Goal: Transaction & Acquisition: Obtain resource

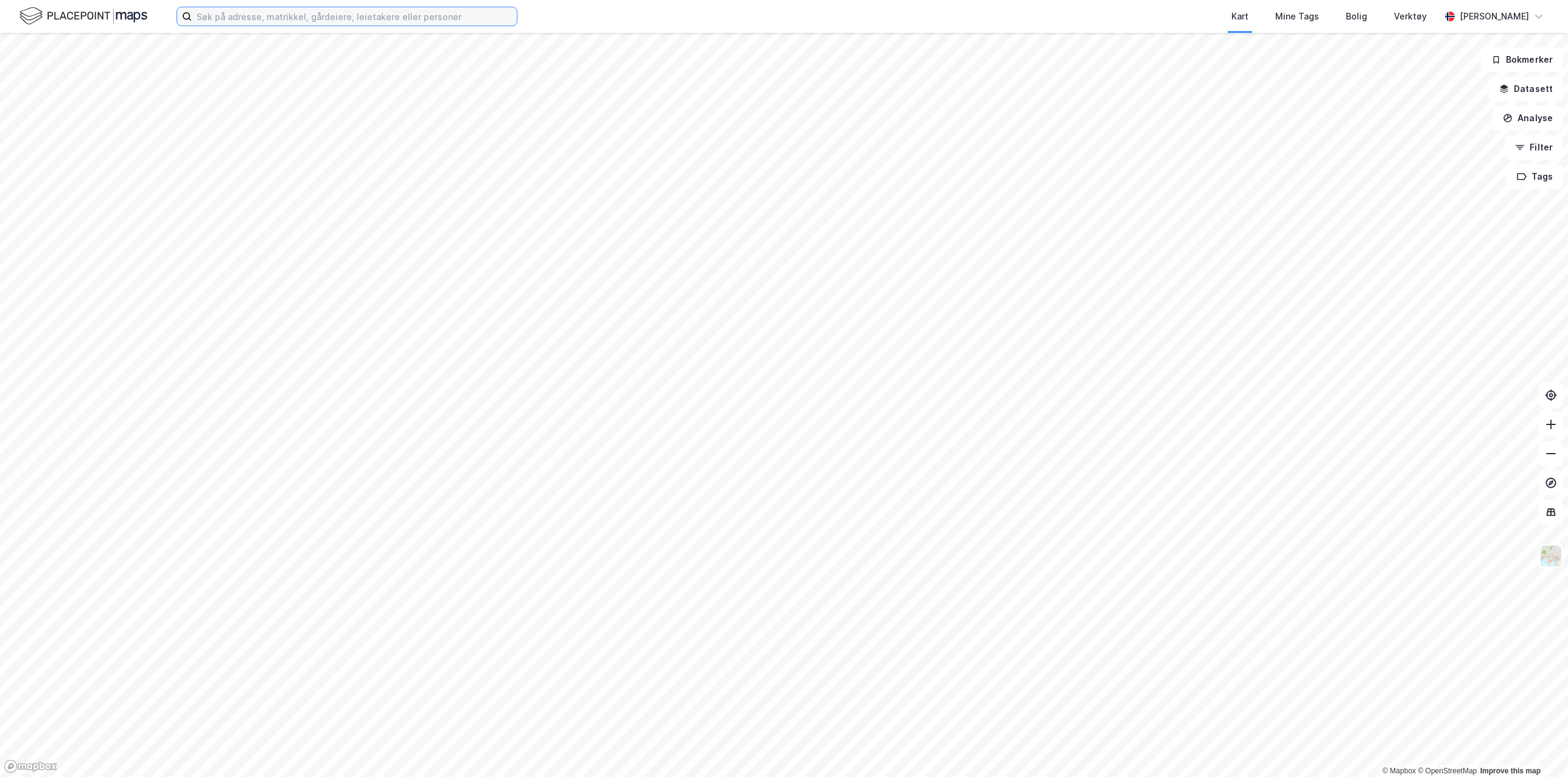
click at [250, 18] on input at bounding box center [354, 16] width 325 height 19
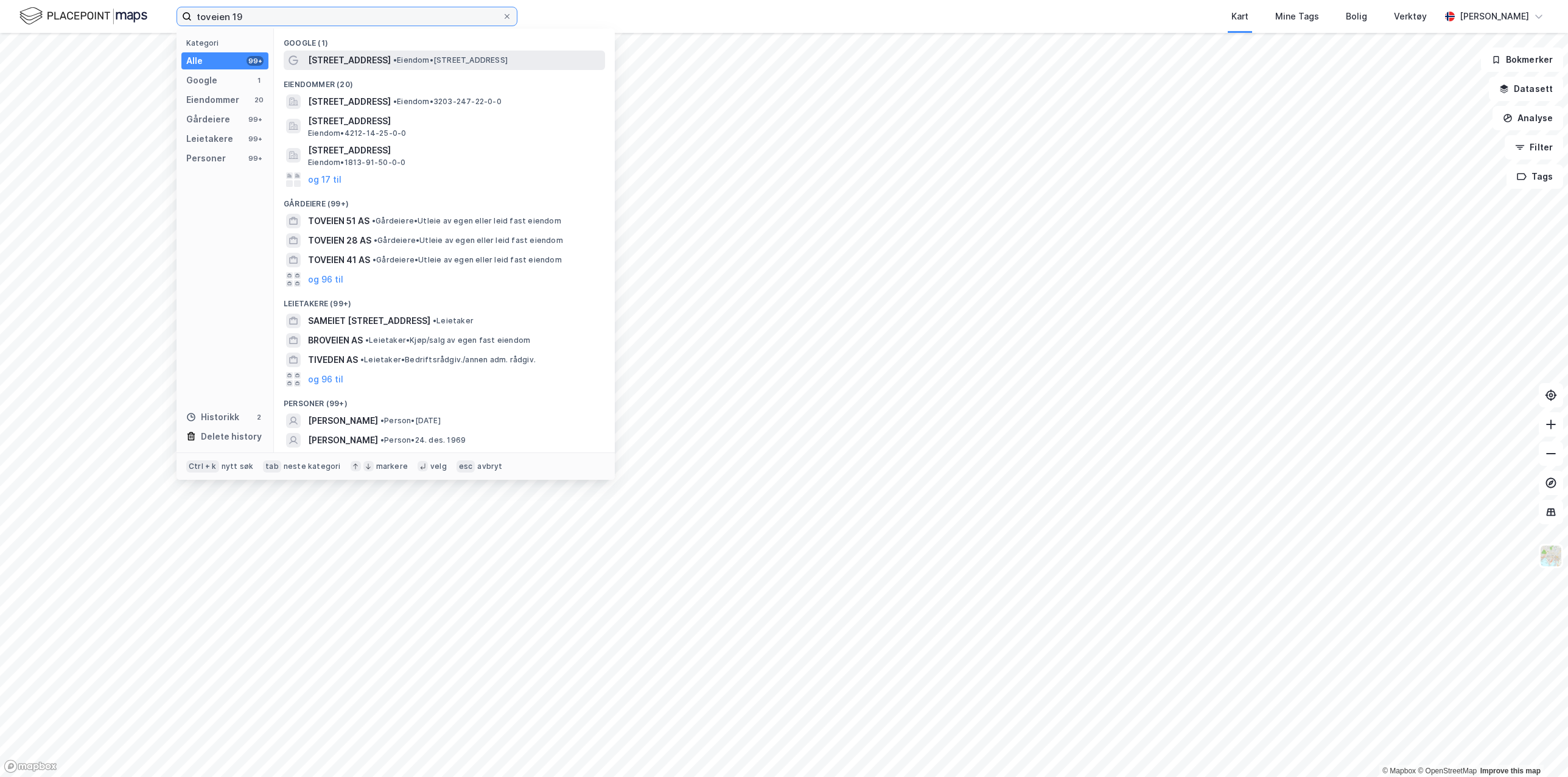
type input "toveien 19"
click at [420, 55] on span "• Eiendom • [STREET_ADDRESS]" at bounding box center [450, 60] width 114 height 10
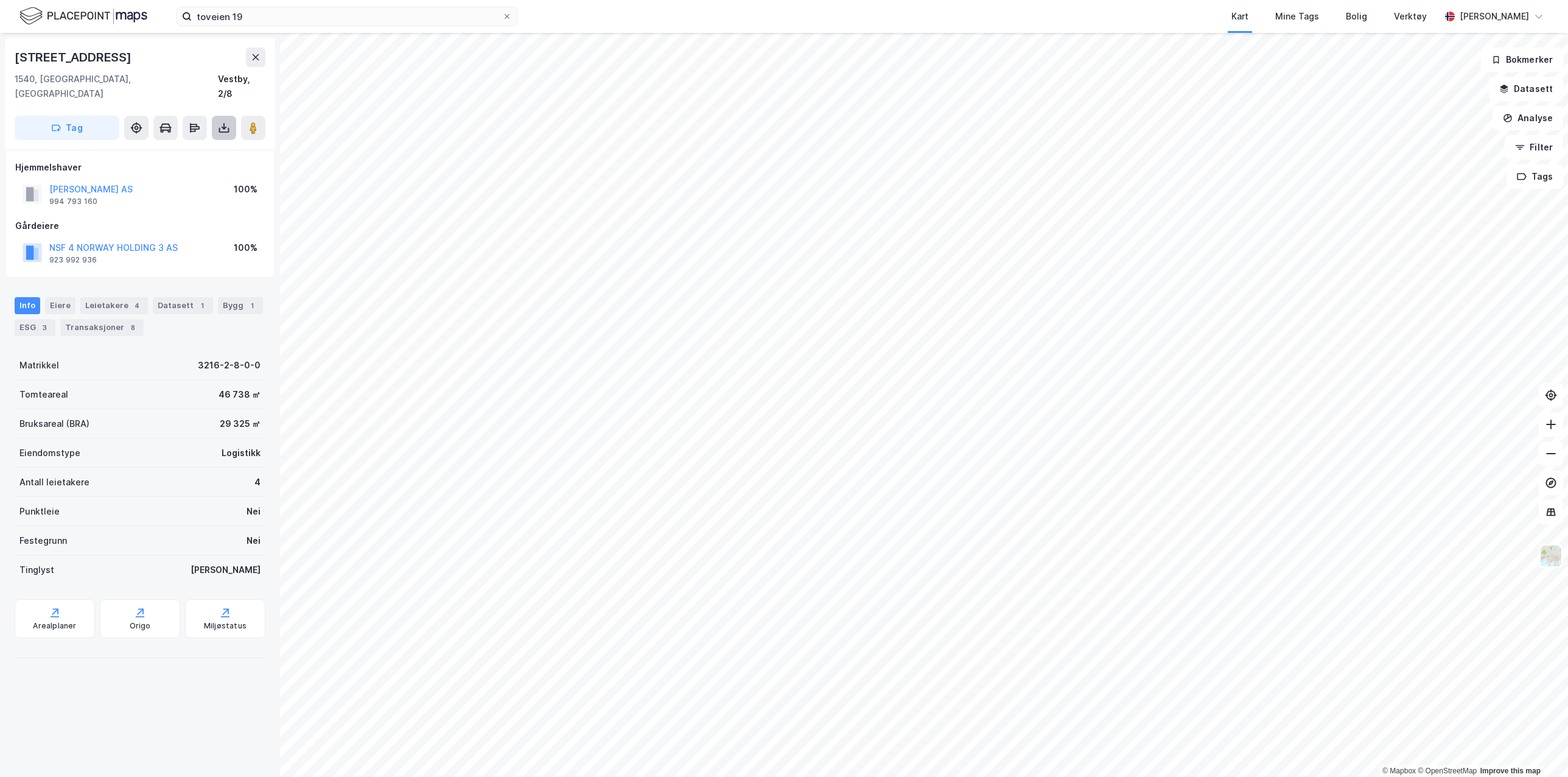
click at [221, 121] on icon at bounding box center [223, 127] width 12 height 12
click at [187, 147] on div "Last ned grunnbok" at bounding box center [163, 152] width 70 height 10
drag, startPoint x: 667, startPoint y: 16, endPoint x: 636, endPoint y: 2, distance: 34.0
click at [667, 17] on div "Kart Mine Tags Bolig Verktøy" at bounding box center [1008, 16] width 864 height 33
